Goal: Information Seeking & Learning: Learn about a topic

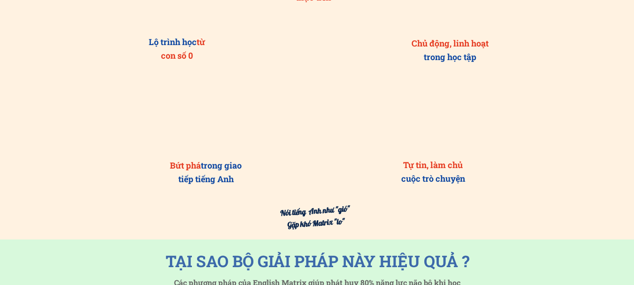
scroll to position [938, 0]
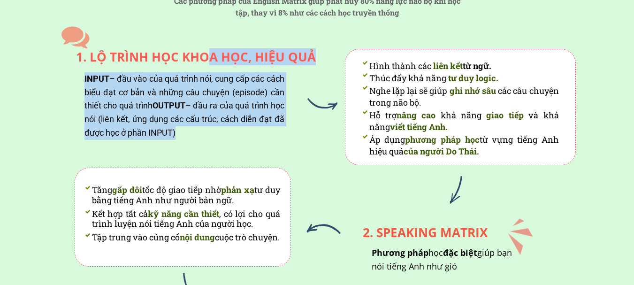
drag, startPoint x: 218, startPoint y: 126, endPoint x: 212, endPoint y: 61, distance: 66.0
click at [212, 61] on div "Hình thành các liên kết từ ngữ. Thúc đẩy khả năng tư duy logic. Nghe lặp lại sẽ…" at bounding box center [309, 224] width 532 height 403
click at [218, 73] on div "INPUT – đầu vào của quá trình nói, cung cấp các cách biểu đạt cơ bản và những c…" at bounding box center [184, 106] width 200 height 68
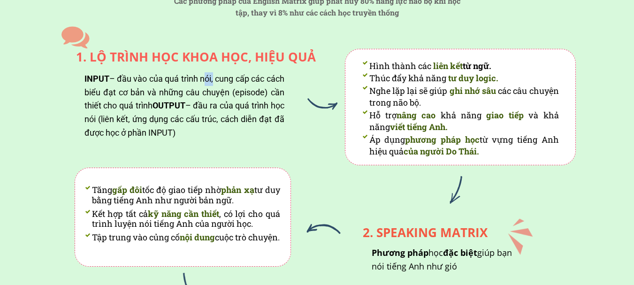
click at [218, 73] on div "INPUT – đầu vào của quá trình nói, cung cấp các cách biểu đạt cơ bản và những c…" at bounding box center [184, 106] width 200 height 68
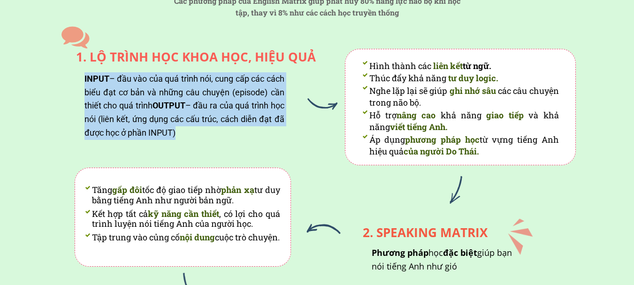
click at [218, 73] on div "INPUT – đầu vào của quá trình nói, cung cấp các cách biểu đạt cơ bản và những c…" at bounding box center [184, 106] width 200 height 68
click at [230, 97] on div "INPUT – đầu vào của quá trình nói, cung cấp các cách biểu đạt cơ bản và những c…" at bounding box center [184, 106] width 200 height 68
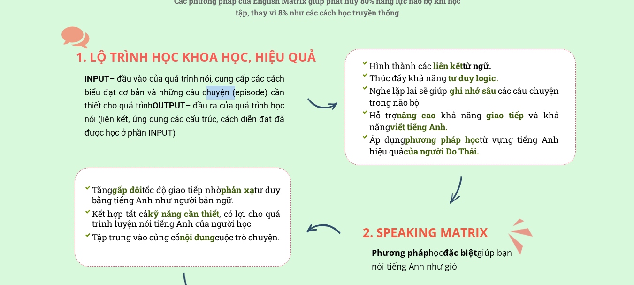
click at [230, 97] on div "INPUT – đầu vào của quá trình nói, cung cấp các cách biểu đạt cơ bản và những c…" at bounding box center [184, 106] width 200 height 68
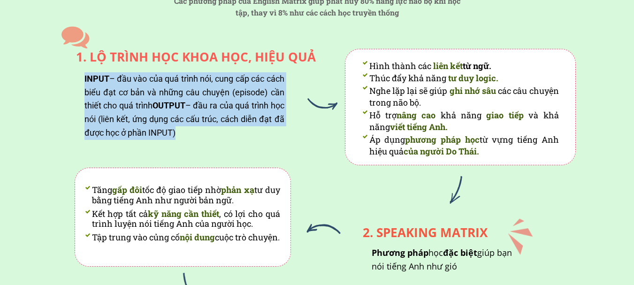
click at [230, 97] on div "INPUT – đầu vào của quá trình nói, cung cấp các cách biểu đạt cơ bản và những c…" at bounding box center [184, 106] width 200 height 68
click at [179, 108] on span "OUTPUT" at bounding box center [168, 105] width 33 height 10
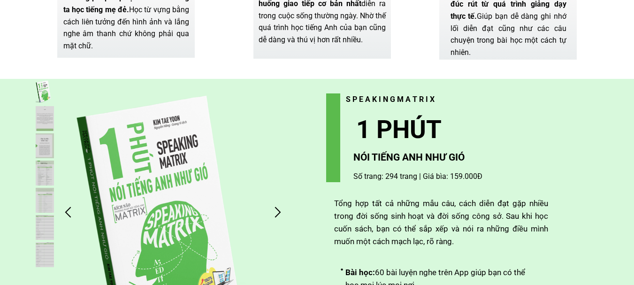
scroll to position [2205, 0]
